Goal: Complete application form

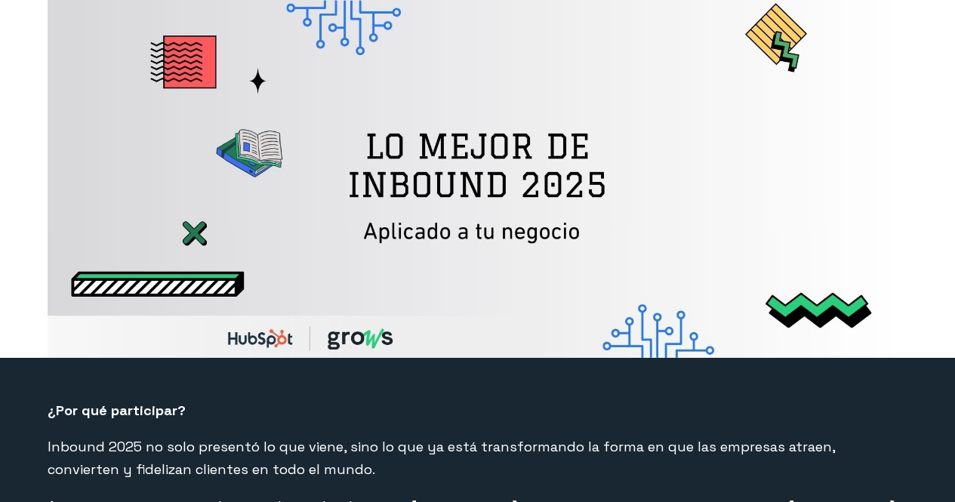
select select "CO"
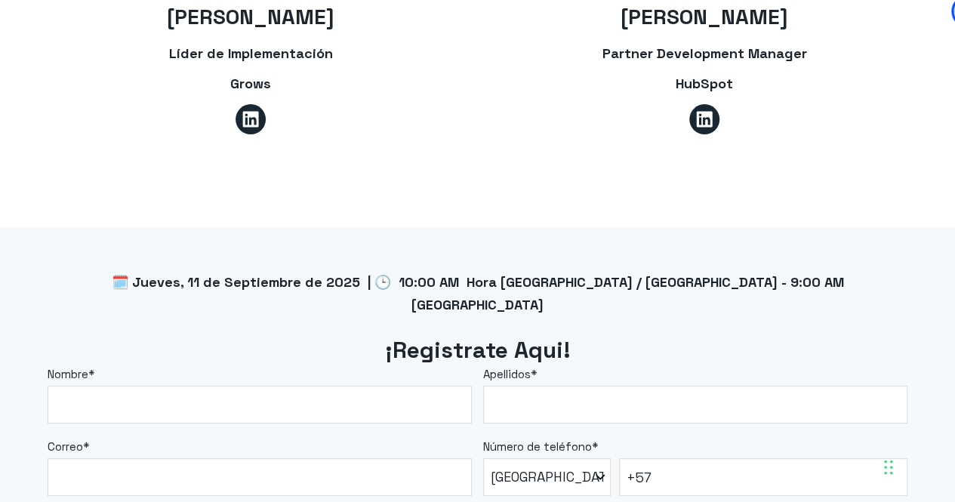
scroll to position [1133, 0]
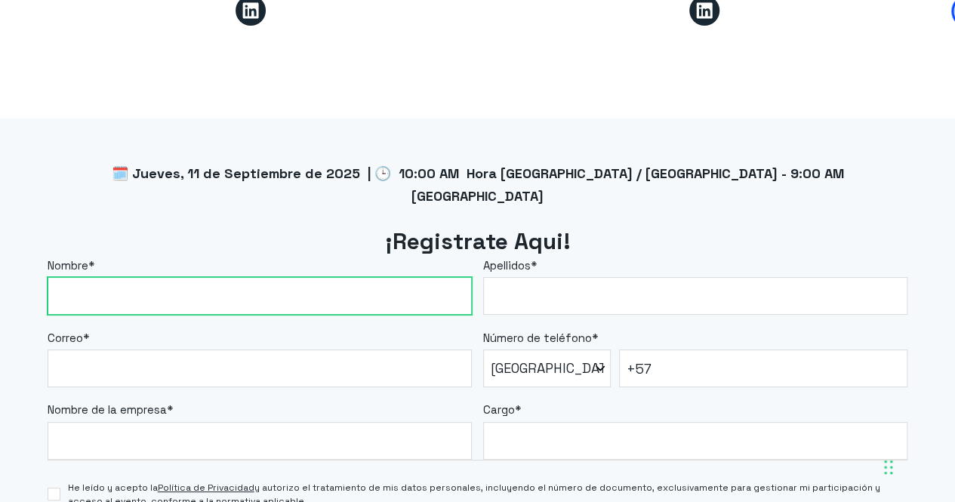
click at [353, 277] on input "Nombre *" at bounding box center [260, 296] width 424 height 38
type input "[PERSON_NAME]"
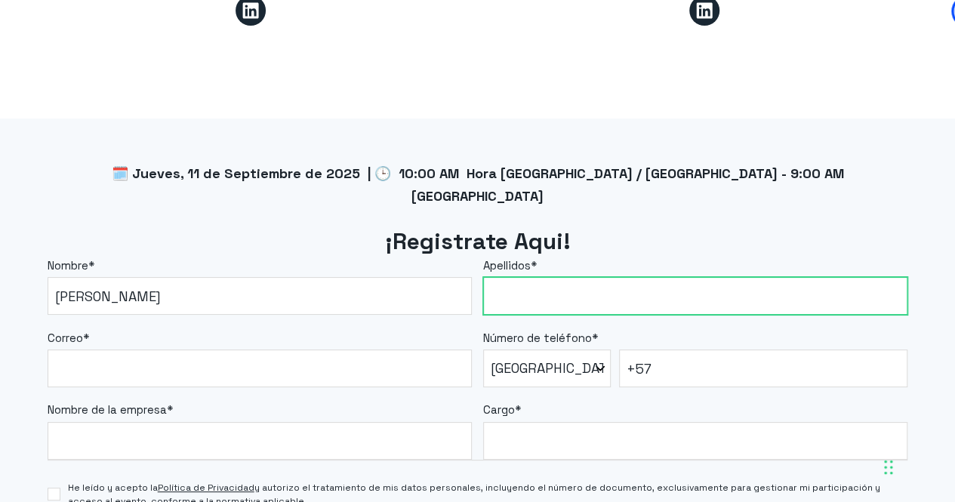
click at [518, 277] on input "Apellidos *" at bounding box center [695, 296] width 424 height 38
type input "[PERSON_NAME]"
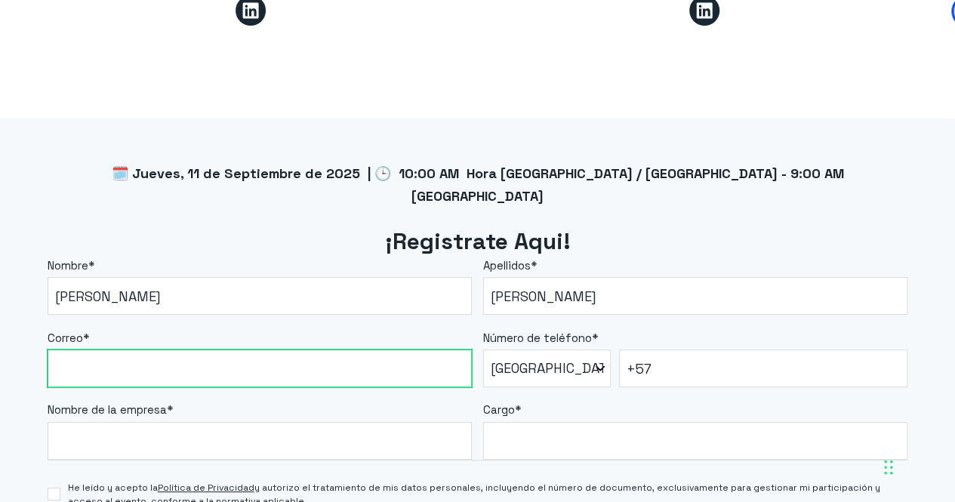
click at [221, 356] on input "Correo *" at bounding box center [260, 369] width 424 height 38
type input "[PERSON_NAME][EMAIL_ADDRESS][DOMAIN_NAME]"
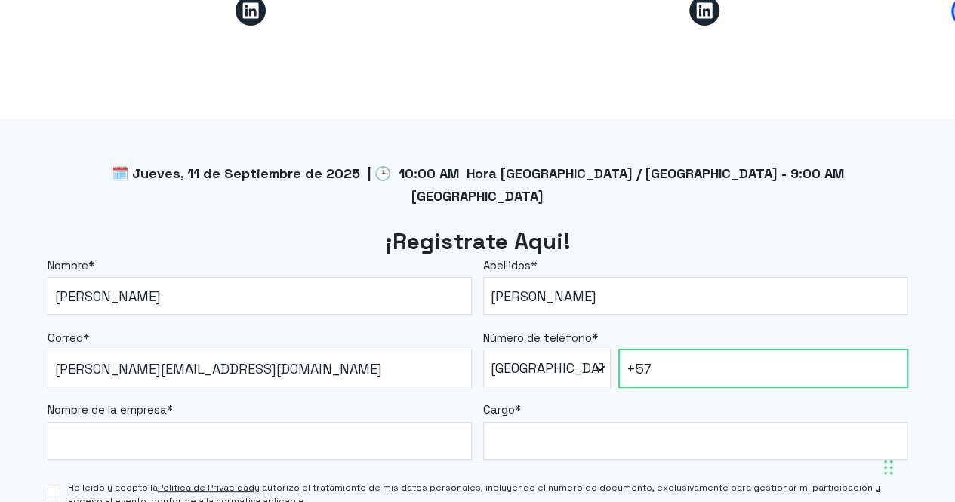
click at [710, 354] on input "+57" at bounding box center [763, 369] width 288 height 38
type input "[PHONE_NUMBER]"
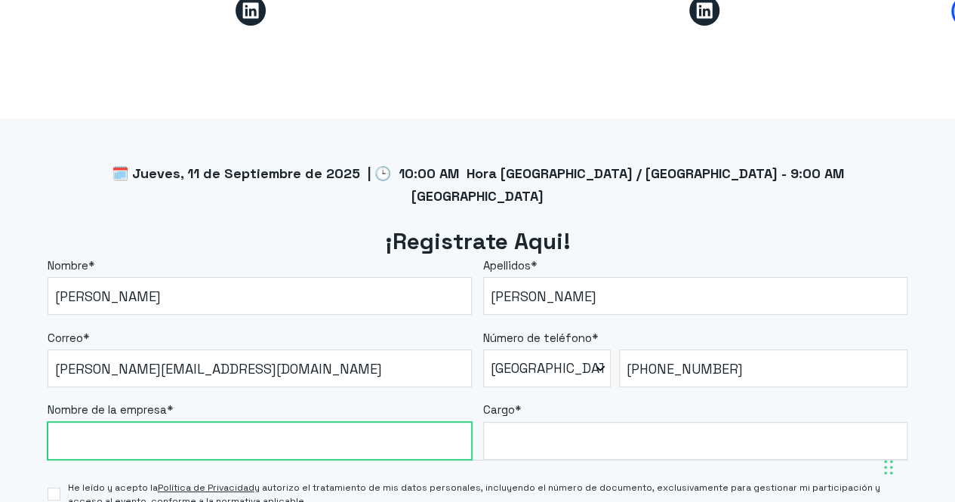
click at [346, 422] on input "Nombre de la empresa *" at bounding box center [260, 441] width 424 height 38
type input "Grows"
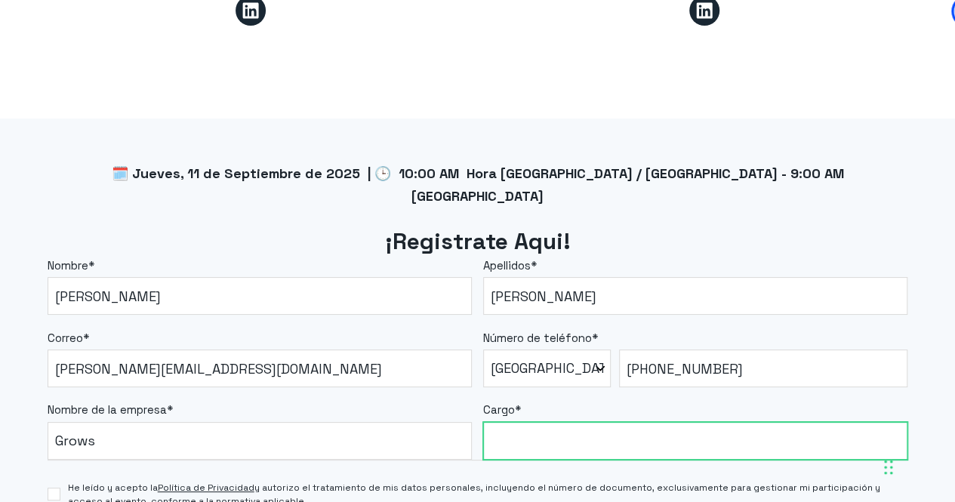
click at [515, 422] on input "Cargo *" at bounding box center [695, 441] width 424 height 38
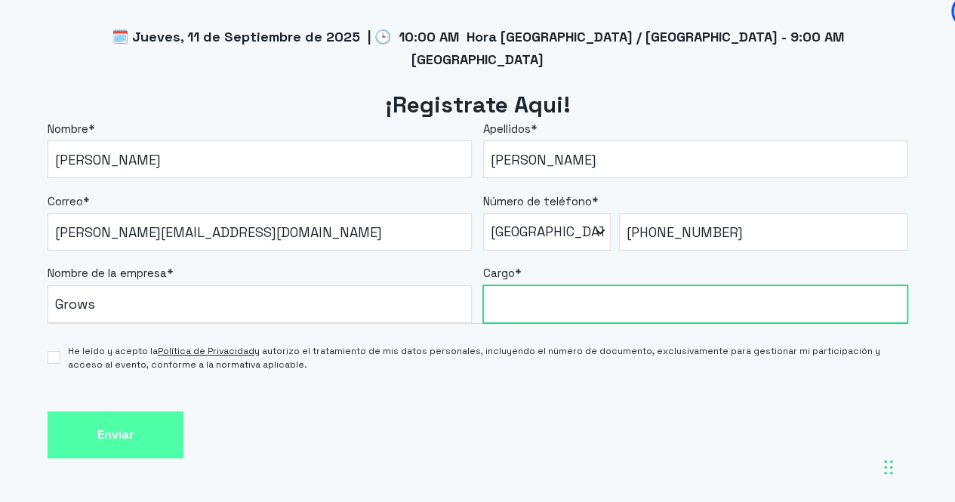
scroll to position [1284, 0]
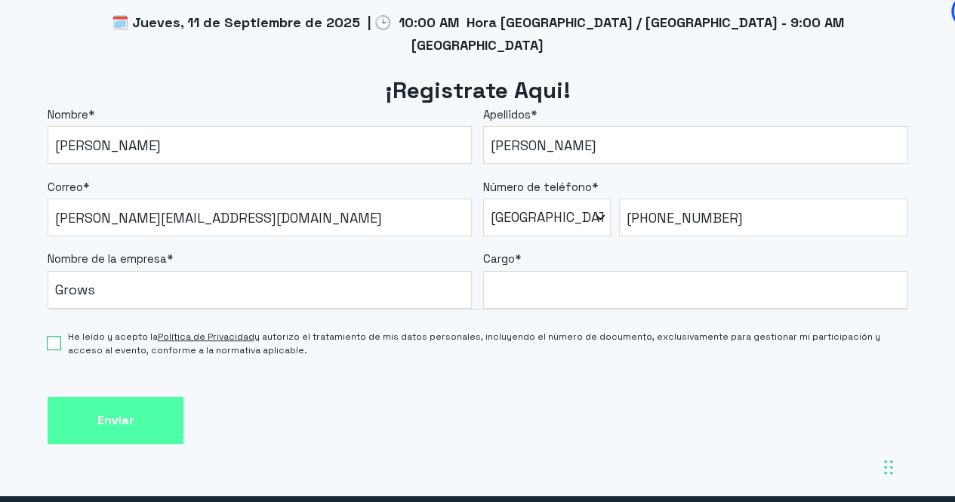
click at [51, 321] on div "He leído y acepto la Política de Privacidad y autorizo el tratamiento de mis da…" at bounding box center [478, 337] width 860 height 54
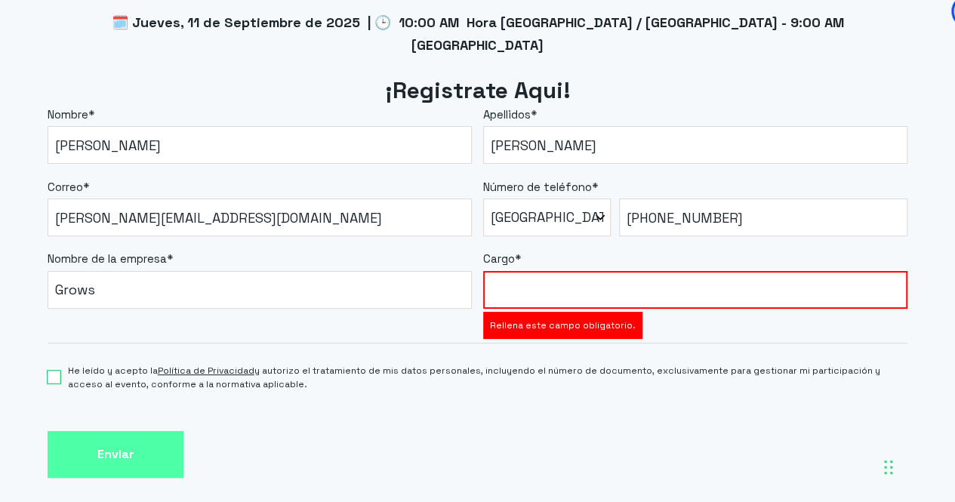
click at [51, 371] on input "He leído y acepto la Política de Privacidad y autorizo el tratamiento de mis da…" at bounding box center [54, 377] width 12 height 13
checkbox input "true"
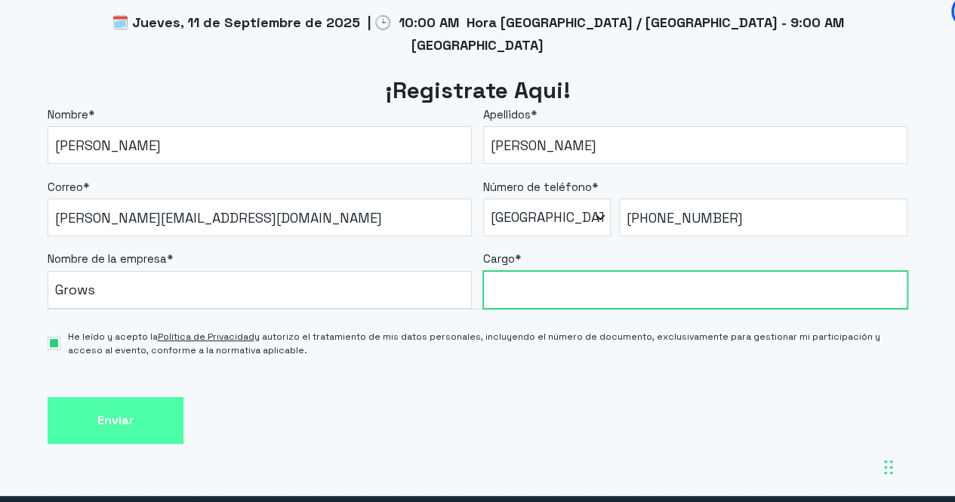
click at [538, 271] on input "Cargo *" at bounding box center [695, 290] width 424 height 38
type input "Estrategia de implementación"
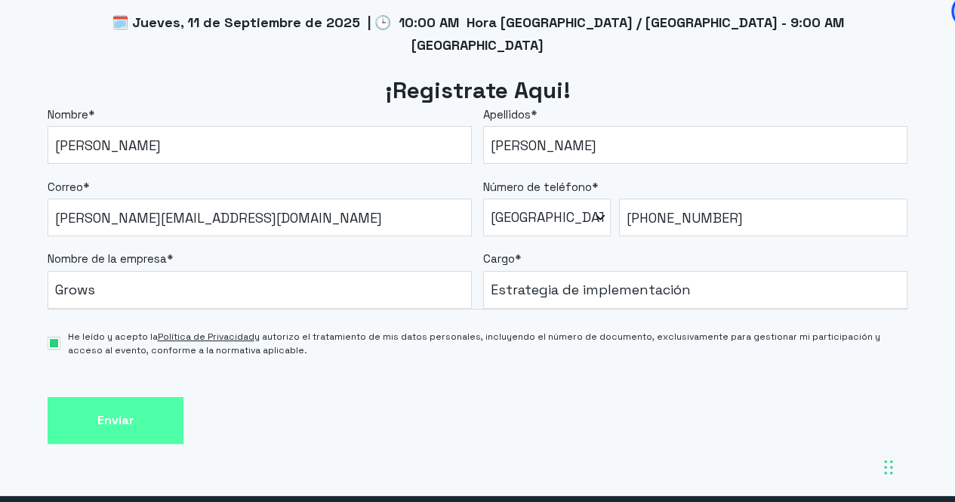
click at [560, 397] on div "Enviar" at bounding box center [478, 421] width 860 height 48
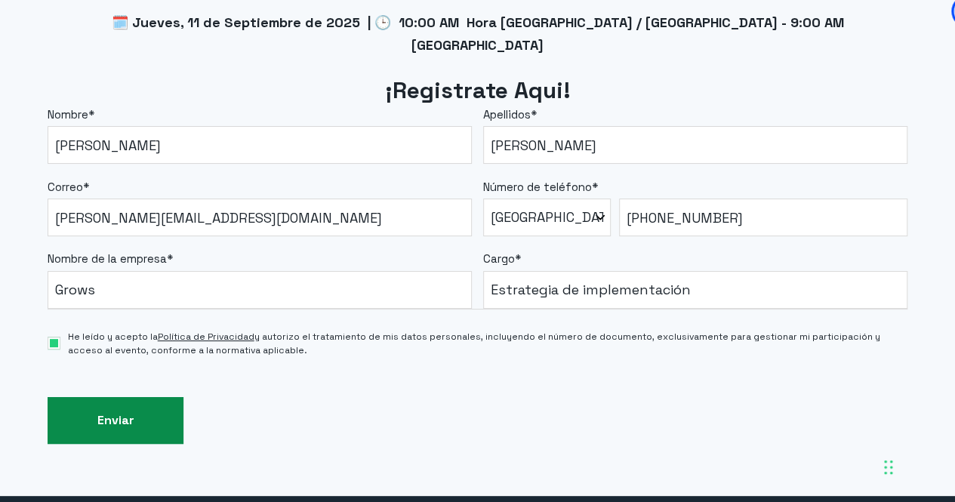
click at [118, 397] on input "Enviar" at bounding box center [116, 421] width 136 height 48
